Goal: Find specific page/section: Find specific page/section

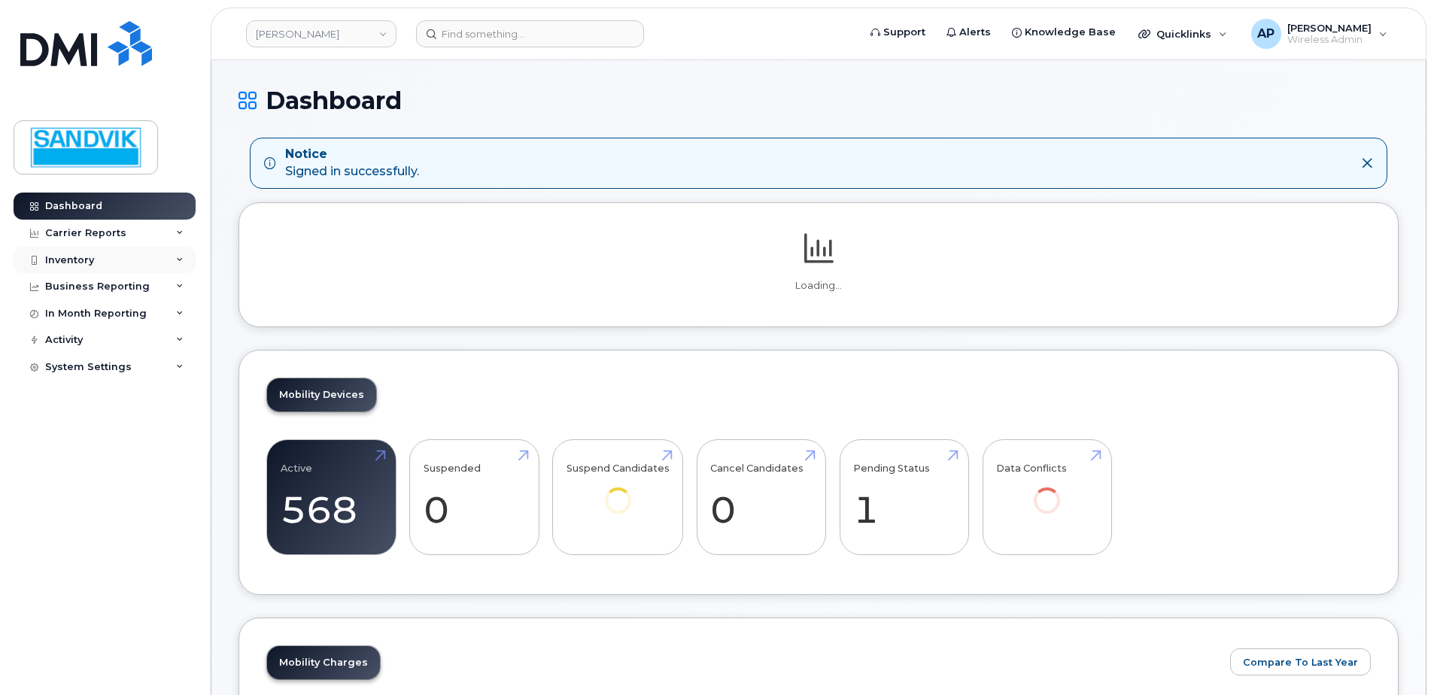
click at [96, 260] on div "Inventory" at bounding box center [105, 260] width 182 height 27
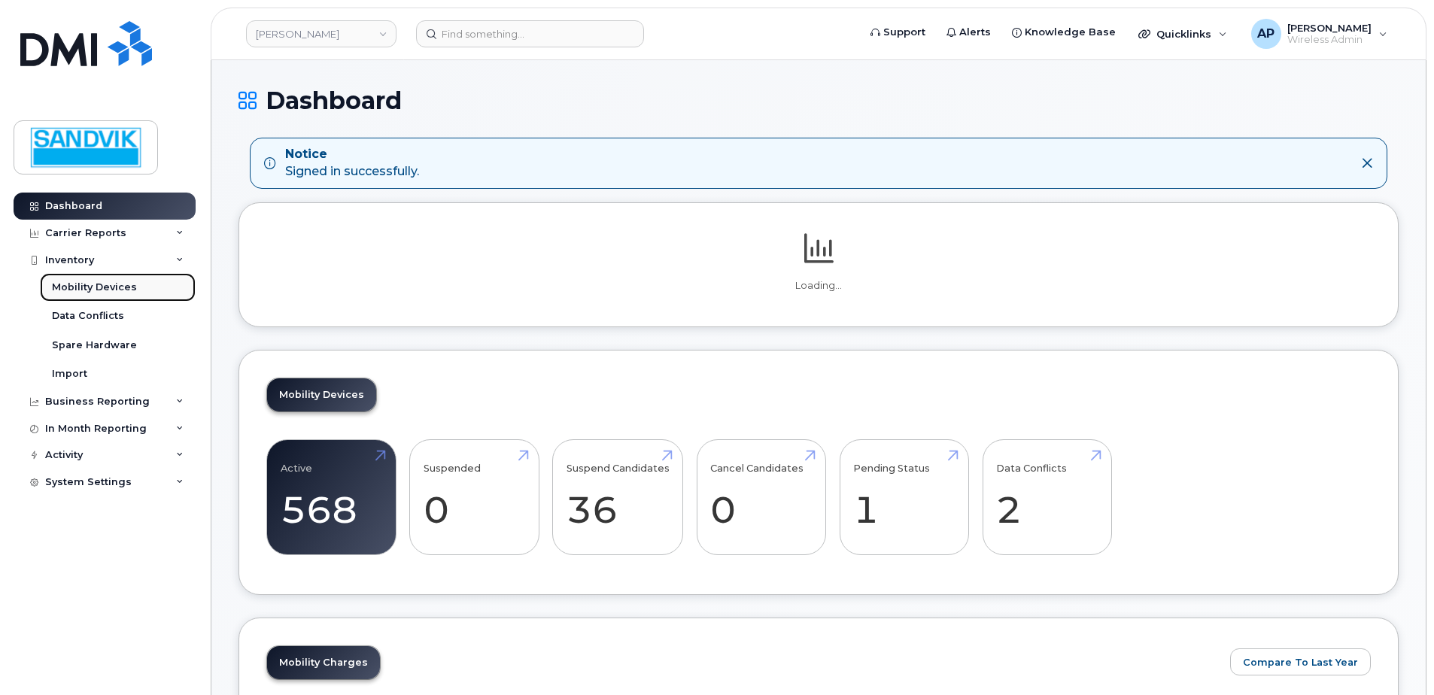
click at [95, 290] on div "Mobility Devices" at bounding box center [94, 288] width 85 height 14
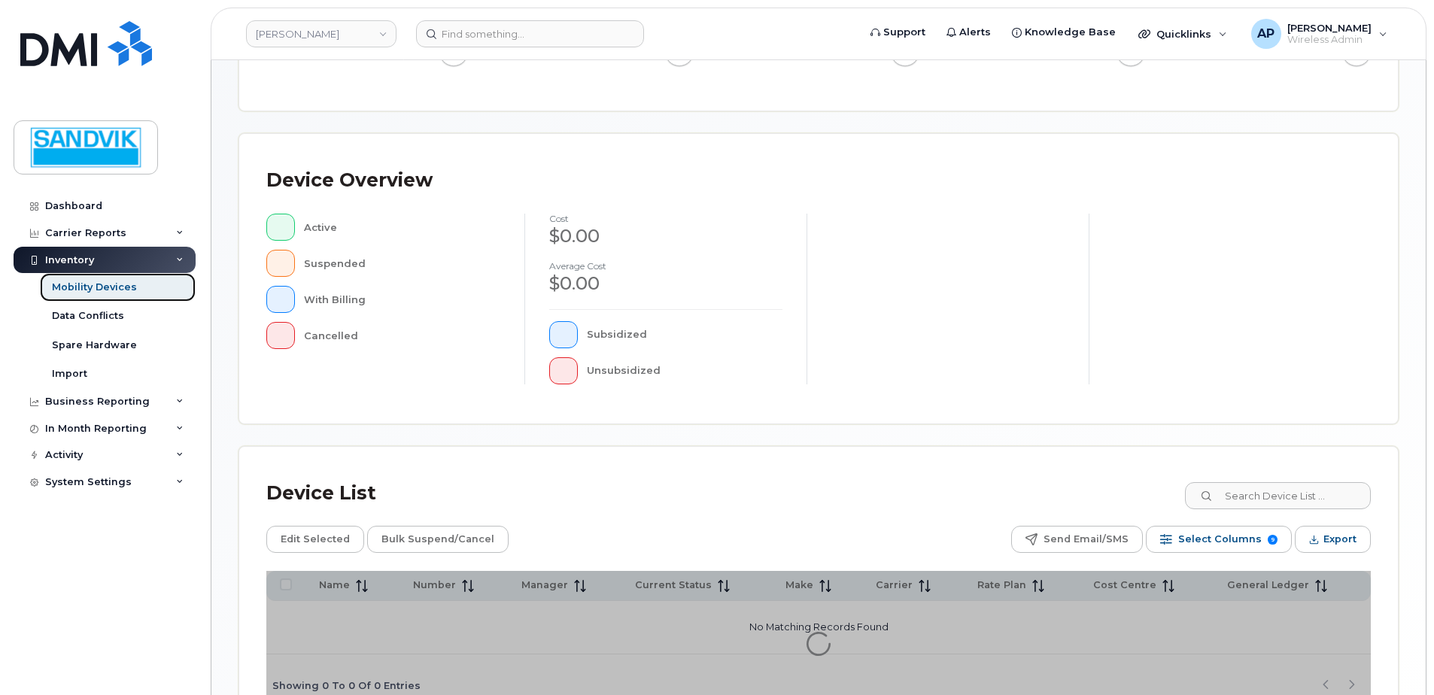
scroll to position [301, 0]
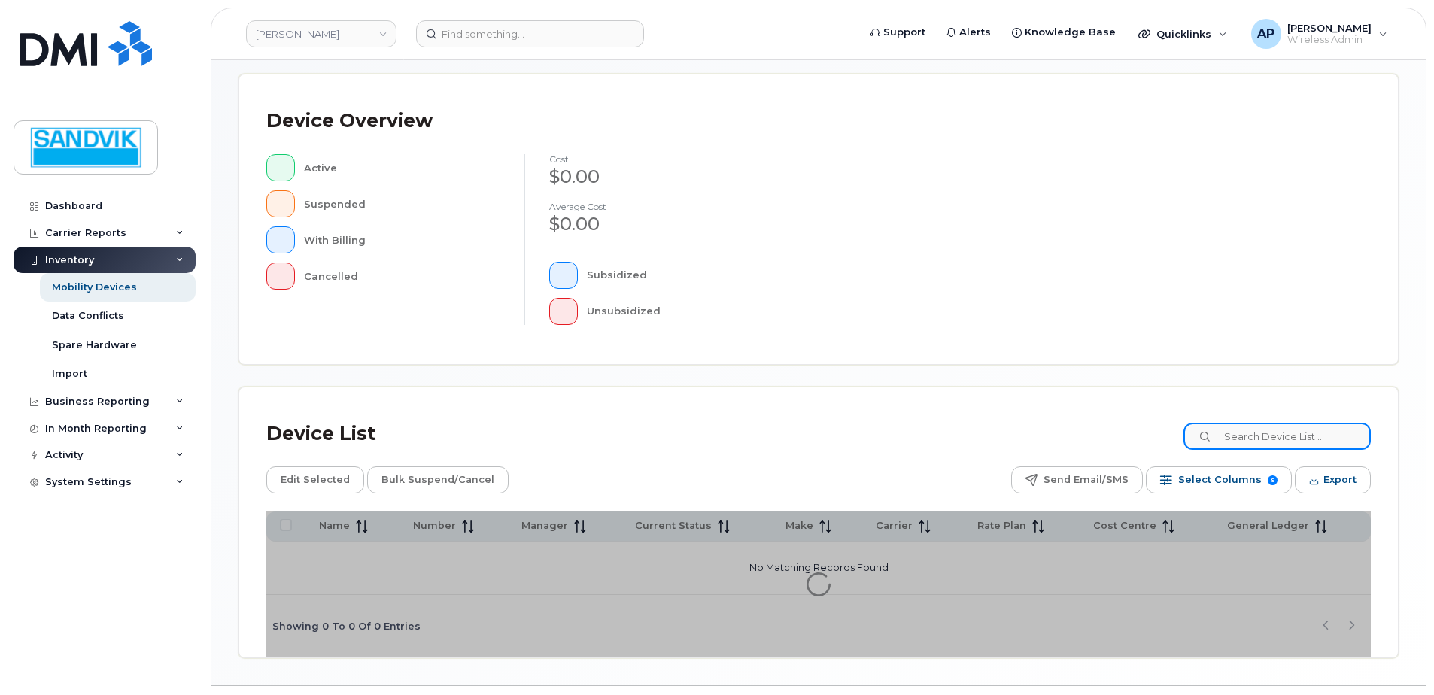
click at [1254, 427] on input at bounding box center [1277, 436] width 187 height 27
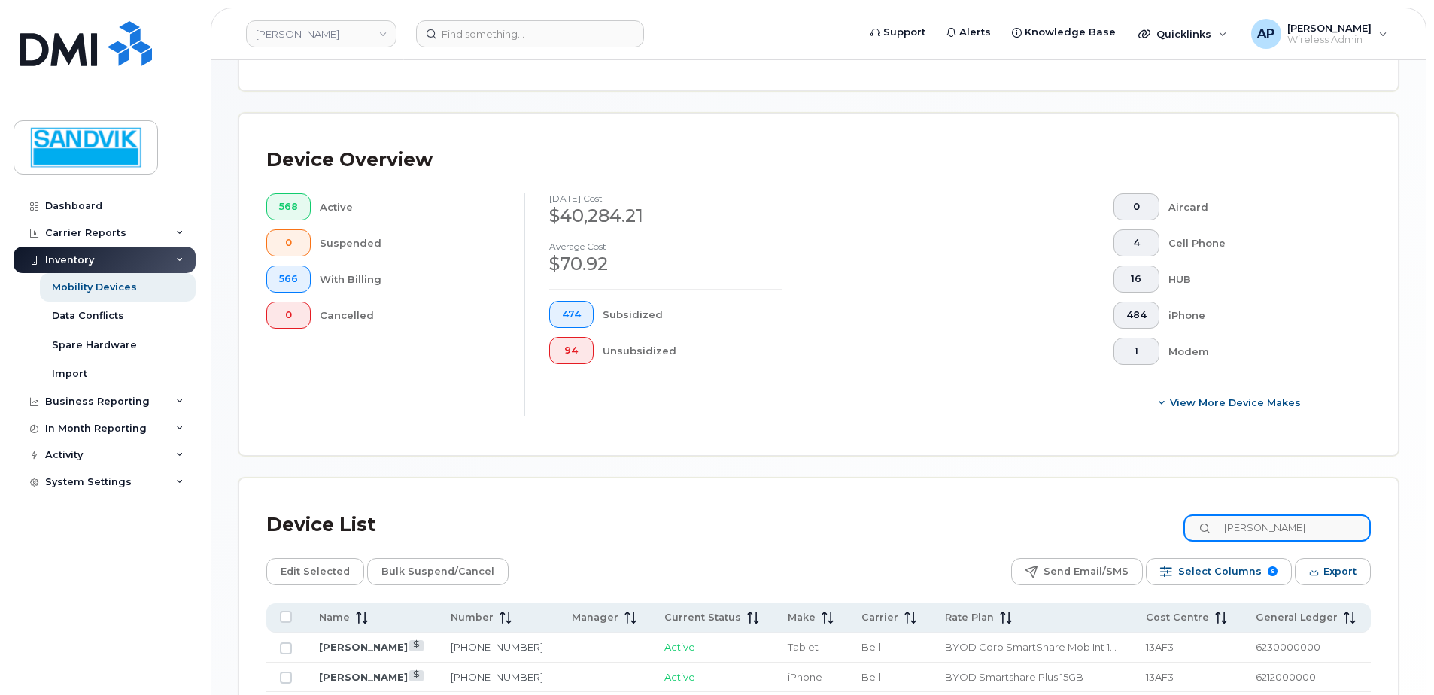
scroll to position [340, 0]
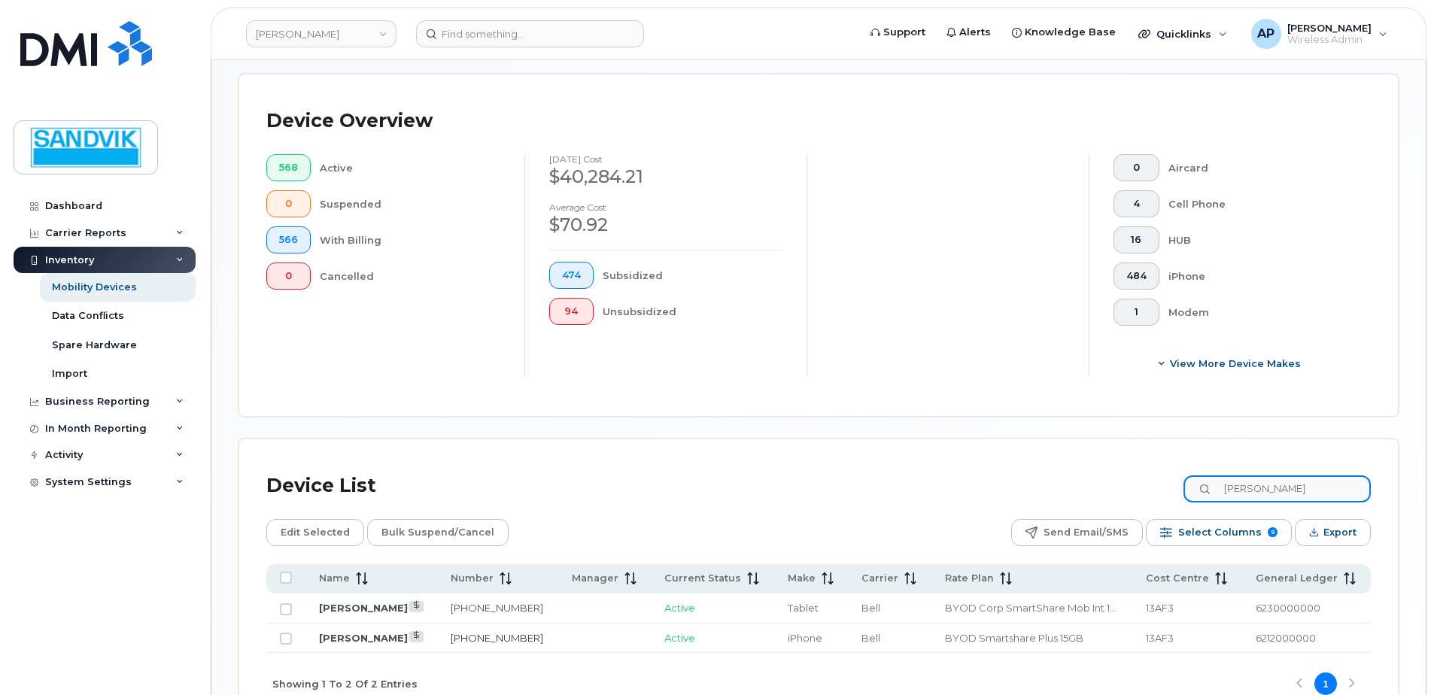
type input "geoff"
click at [451, 634] on link "306-914-5089" at bounding box center [497, 638] width 93 height 12
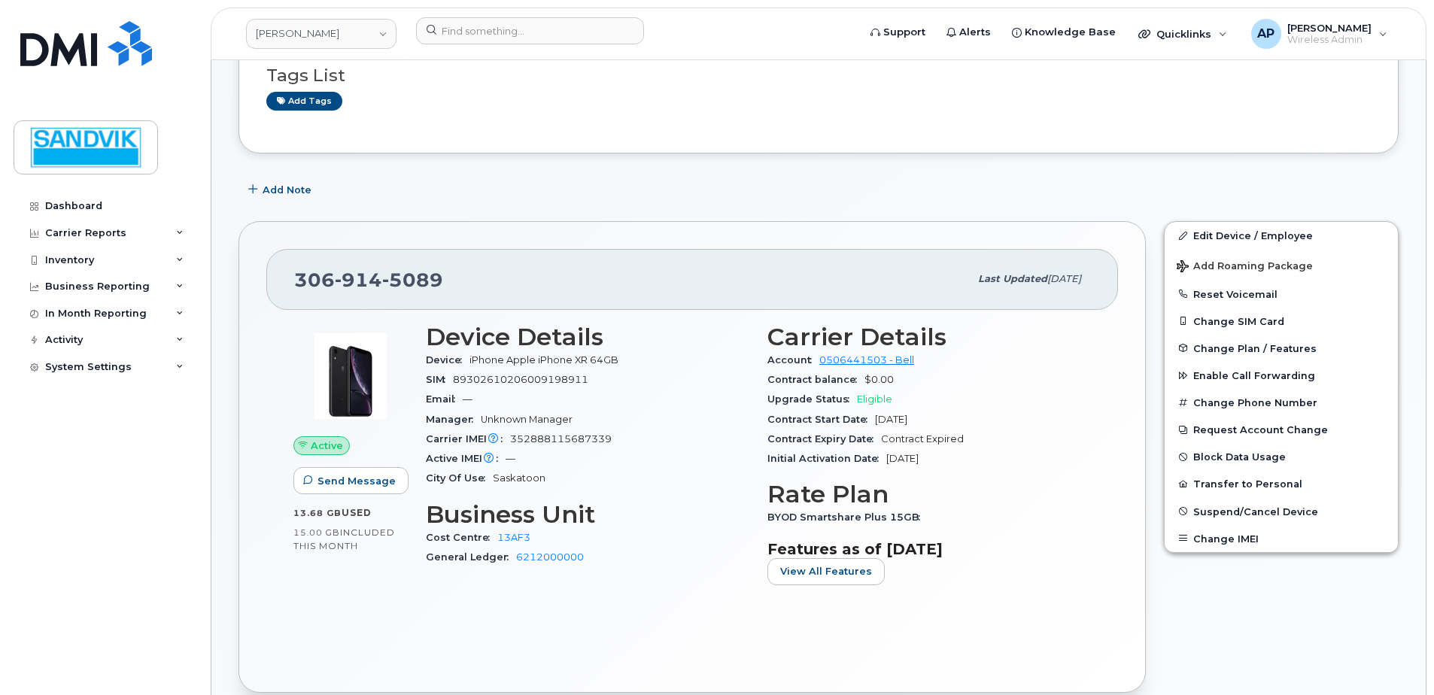
scroll to position [150, 0]
